Goal: Task Accomplishment & Management: Complete application form

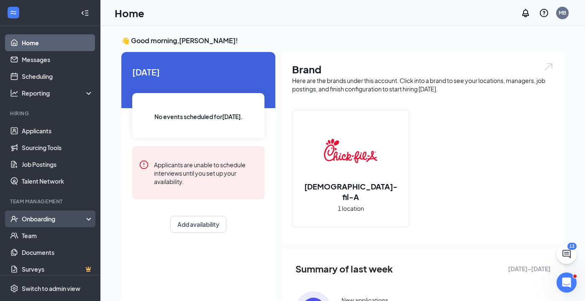
click at [54, 216] on div "Onboarding" at bounding box center [54, 218] width 64 height 8
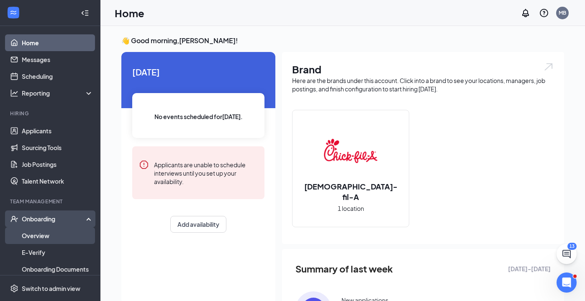
click at [44, 236] on link "Overview" at bounding box center [58, 235] width 72 height 17
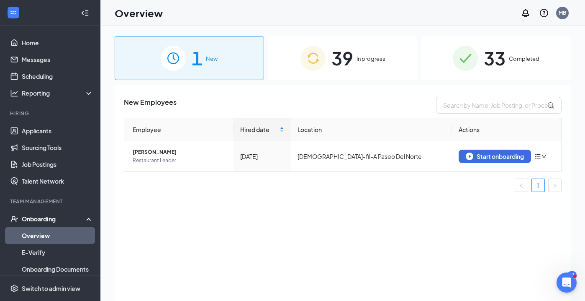
click at [352, 63] on span "39" at bounding box center [342, 58] width 22 height 29
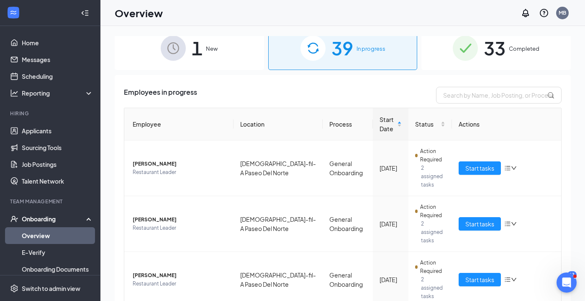
scroll to position [11, 0]
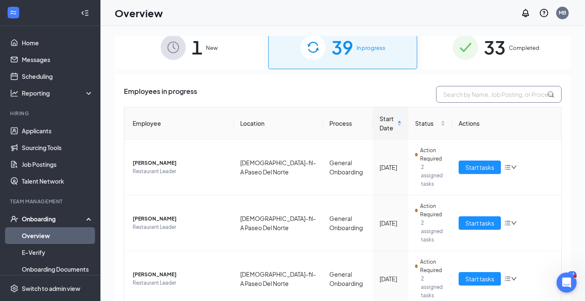
click at [451, 94] on input "text" at bounding box center [499, 94] width 126 height 17
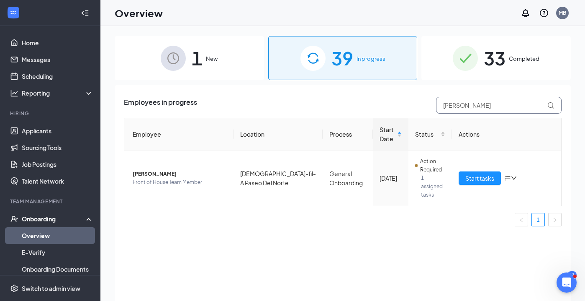
type input "[PERSON_NAME]"
drag, startPoint x: 457, startPoint y: 110, endPoint x: 478, endPoint y: 176, distance: 69.4
click at [478, 176] on span "Start tasks" at bounding box center [479, 177] width 29 height 9
click at [477, 175] on span "Start tasks" at bounding box center [479, 177] width 29 height 9
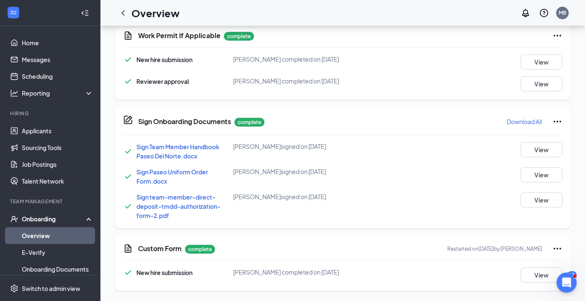
scroll to position [346, 0]
click at [533, 276] on button "View" at bounding box center [542, 274] width 42 height 15
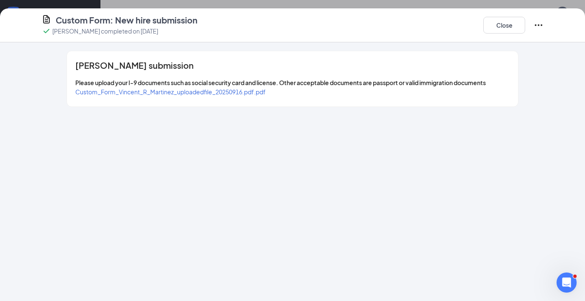
click at [176, 90] on span "Custom_Form_Vincent_R_Martinez_uploadedfile_20250916.pdf.pdf" at bounding box center [170, 92] width 190 height 8
click at [504, 25] on button "Close" at bounding box center [504, 25] width 42 height 17
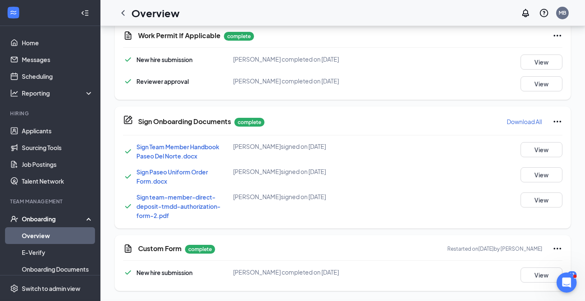
scroll to position [148, 0]
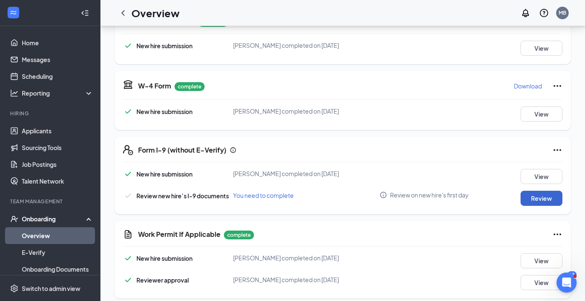
click at [543, 199] on button "Review" at bounding box center [542, 197] width 42 height 15
type input "[DATE]"
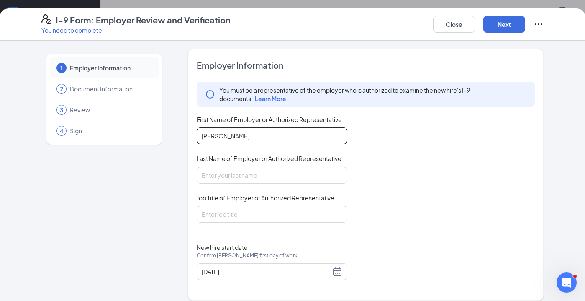
type input "[PERSON_NAME]"
type input "Brown"
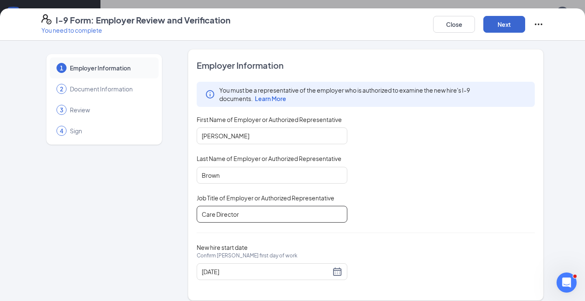
type input "Care Director"
click at [505, 24] on button "Next" at bounding box center [504, 24] width 42 height 17
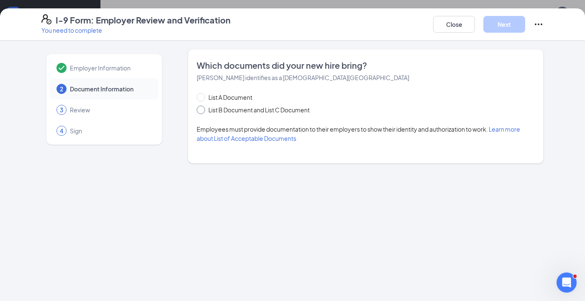
click at [203, 110] on span at bounding box center [201, 109] width 8 height 8
click at [203, 110] on input "List B Document and List C Document" at bounding box center [200, 108] width 6 height 6
radio input "true"
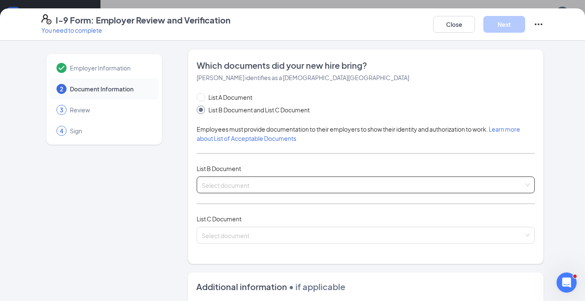
click at [221, 182] on input "search" at bounding box center [363, 183] width 322 height 13
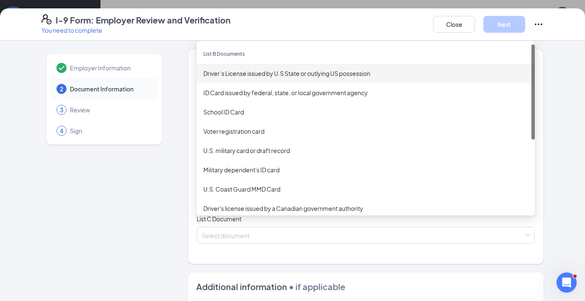
click at [259, 75] on div "Driver’s License issued by U.S State or outlying US possession" at bounding box center [365, 73] width 325 height 9
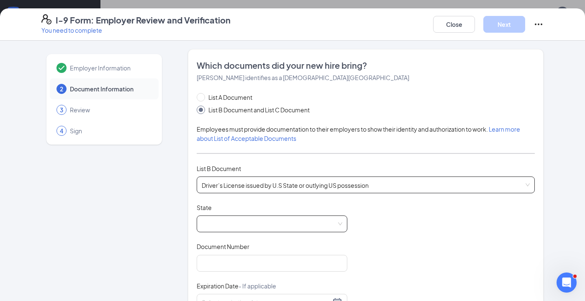
click at [214, 224] on span at bounding box center [272, 224] width 141 height 16
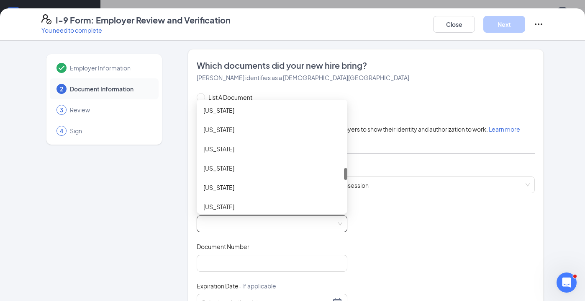
scroll to position [583, 0]
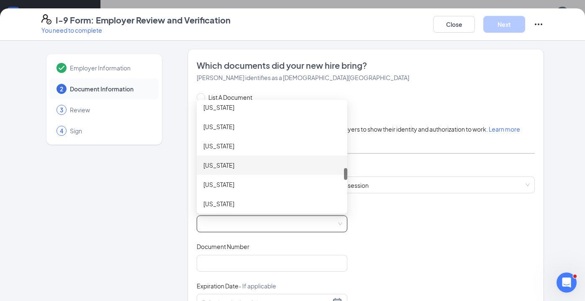
click at [222, 164] on div "[US_STATE]" at bounding box center [271, 164] width 137 height 9
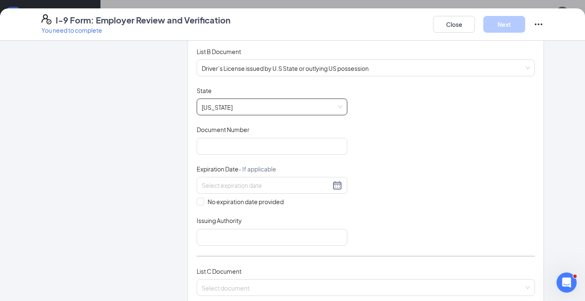
scroll to position [120, 0]
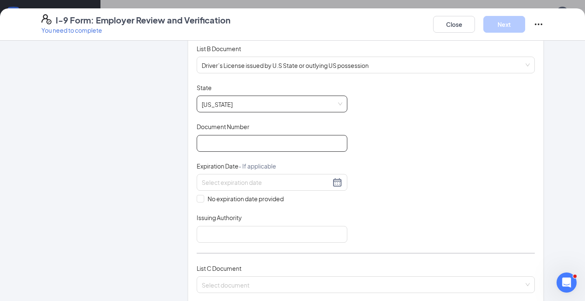
click at [212, 145] on input "Document Number" at bounding box center [272, 143] width 151 height 17
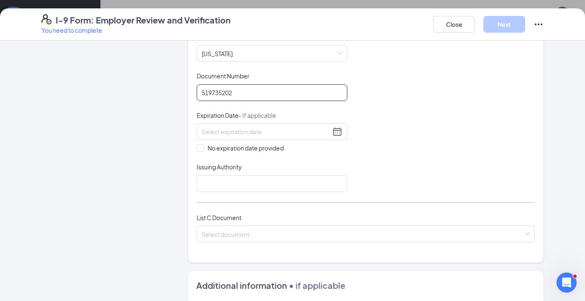
scroll to position [173, 0]
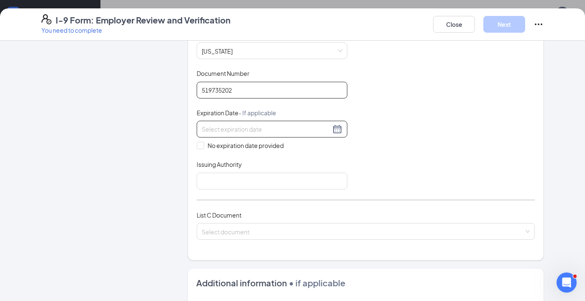
type input "519735202"
click at [220, 124] on input at bounding box center [266, 128] width 129 height 9
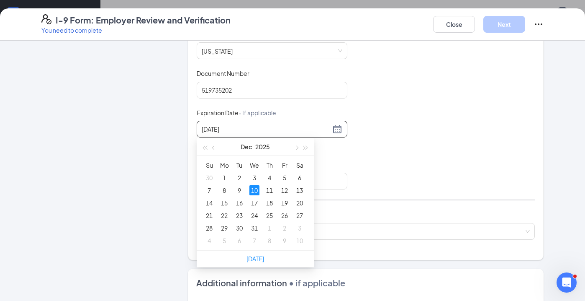
type input "[DATE]"
click at [256, 191] on div "10" at bounding box center [254, 190] width 10 height 10
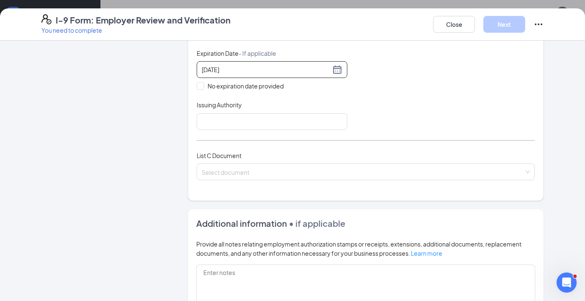
scroll to position [237, 0]
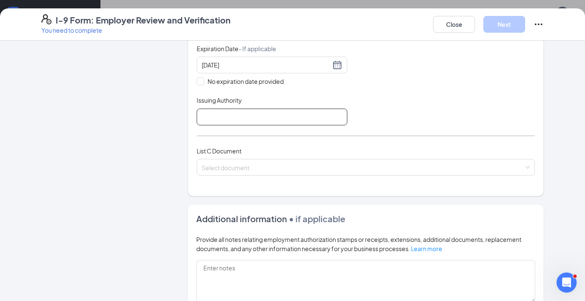
click at [213, 117] on input "Issuing Authority" at bounding box center [272, 116] width 151 height 17
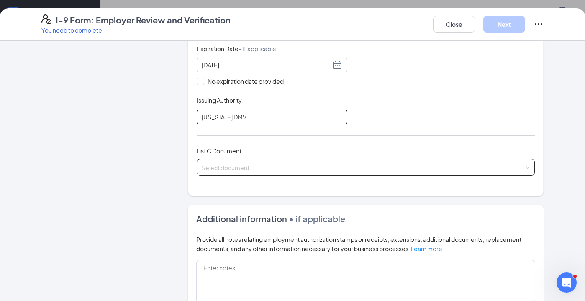
type input "[US_STATE] DMV"
click at [220, 167] on div "Select document" at bounding box center [366, 167] width 338 height 17
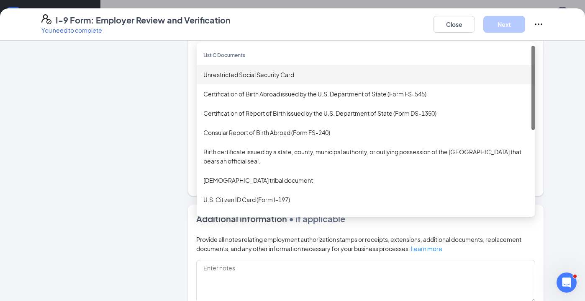
click at [254, 74] on div "Unrestricted Social Security Card" at bounding box center [365, 74] width 325 height 9
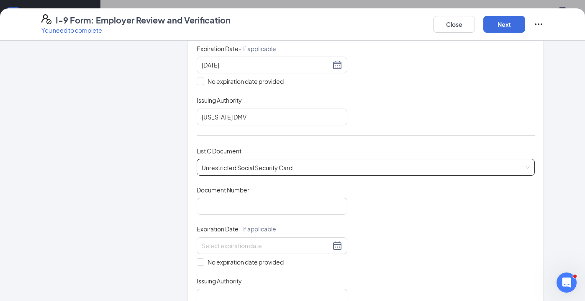
click at [295, 167] on div "Unrestricted Social Security Card Unrestricted Social Security Card Unrestricte…" at bounding box center [366, 167] width 338 height 17
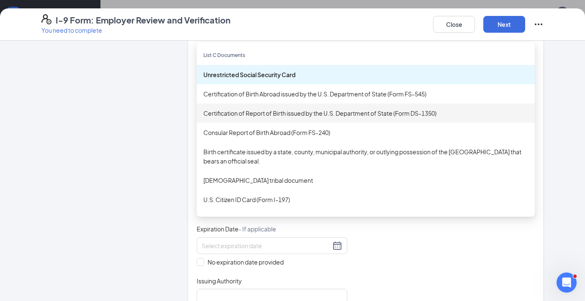
click at [269, 114] on div "Certification of Report of Birth issued by the U.S. Department of State (Form D…" at bounding box center [365, 112] width 325 height 9
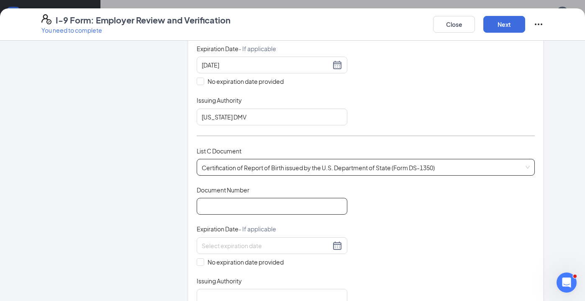
click at [220, 203] on input "Document Number" at bounding box center [272, 206] width 151 height 17
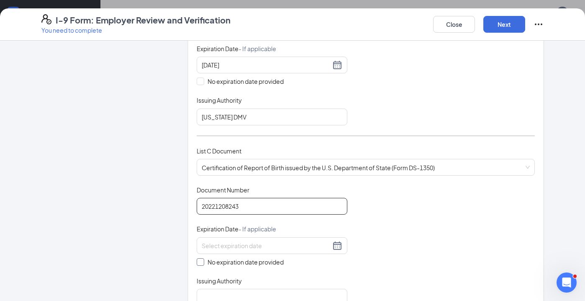
type input "20221208243"
click at [201, 258] on input "No expiration date provided" at bounding box center [200, 261] width 6 height 6
checkbox input "true"
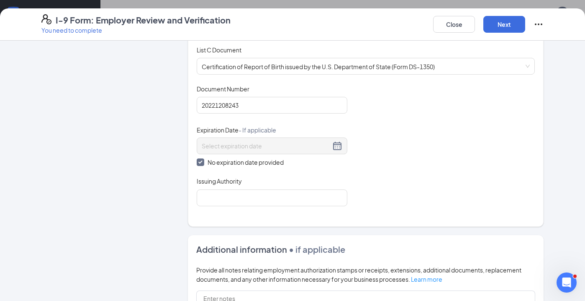
scroll to position [346, 0]
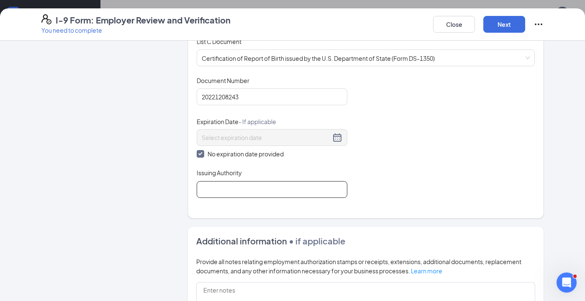
click at [213, 191] on input "Issuing Authority" at bounding box center [272, 189] width 151 height 17
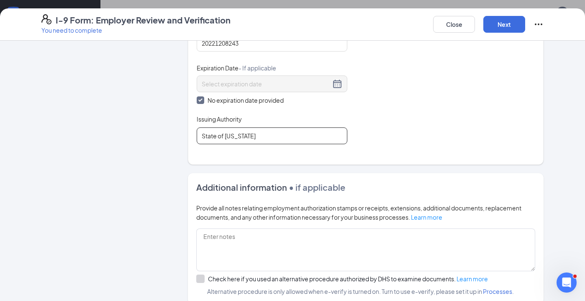
scroll to position [418, 0]
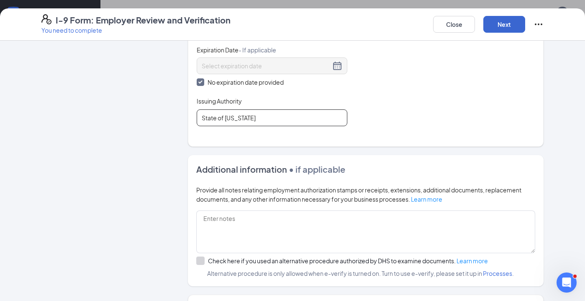
type input "State of [US_STATE]"
click at [509, 26] on button "Next" at bounding box center [504, 24] width 42 height 17
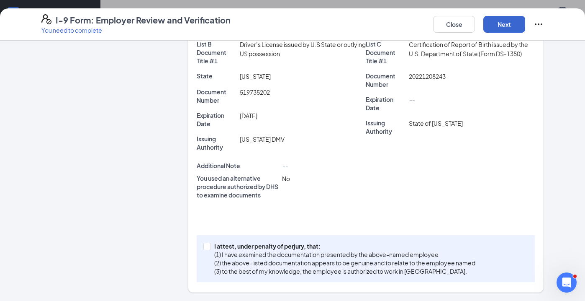
scroll to position [189, 0]
click at [208, 245] on input "I attest, under penalty of [PERSON_NAME], that: (1) I have examined the documen…" at bounding box center [206, 246] width 6 height 6
checkbox input "true"
click at [506, 24] on button "Next" at bounding box center [504, 24] width 42 height 17
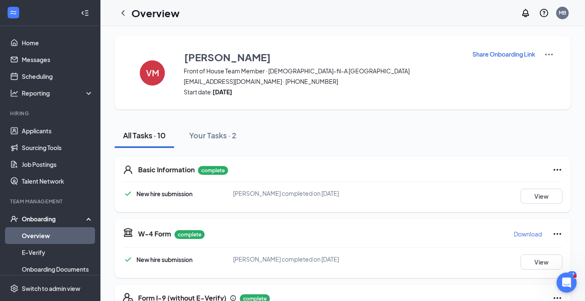
scroll to position [0, 0]
click at [39, 235] on link "Overview" at bounding box center [58, 235] width 72 height 17
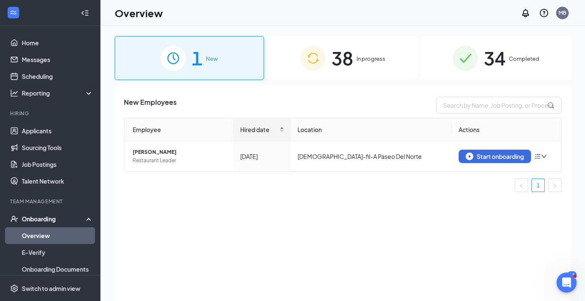
click at [352, 57] on span "38" at bounding box center [342, 58] width 22 height 29
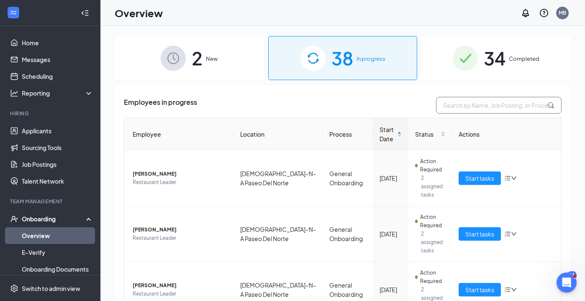
click at [449, 104] on input "text" at bounding box center [499, 105] width 126 height 17
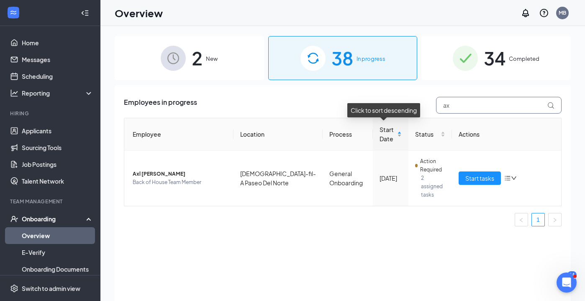
type input "a"
drag, startPoint x: 472, startPoint y: 117, endPoint x: 471, endPoint y: 105, distance: 12.6
click at [471, 105] on input "satnav" at bounding box center [499, 105] width 126 height 17
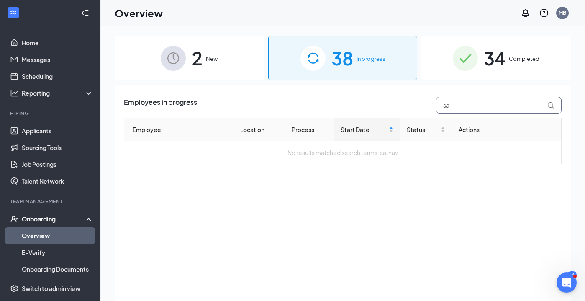
type input "s"
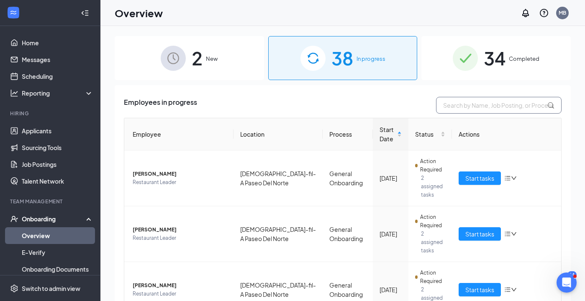
click at [448, 105] on input "text" at bounding box center [499, 105] width 126 height 17
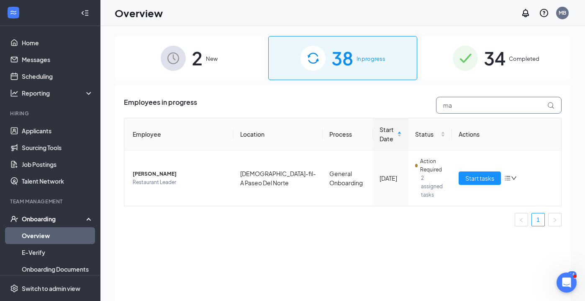
type input "m"
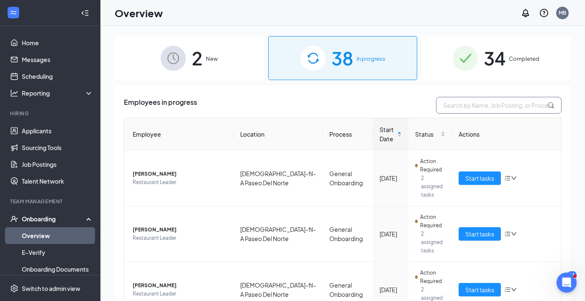
click at [444, 105] on input "text" at bounding box center [499, 105] width 126 height 17
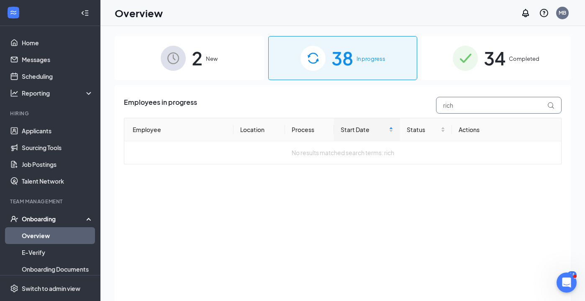
type input "rich"
click at [370, 66] on div "38 In progress" at bounding box center [342, 58] width 149 height 44
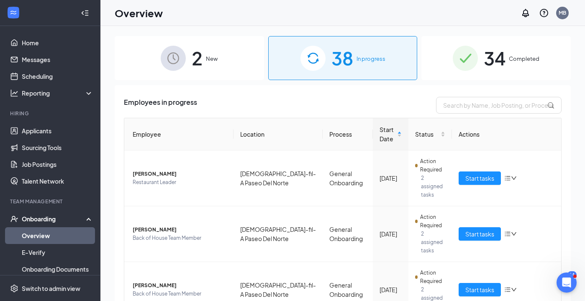
click at [341, 64] on span "38" at bounding box center [342, 58] width 22 height 29
click at [443, 103] on input "text" at bounding box center [499, 105] width 126 height 17
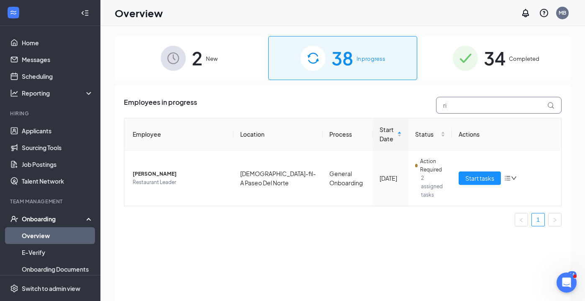
type input "r"
